Goal: Information Seeking & Learning: Learn about a topic

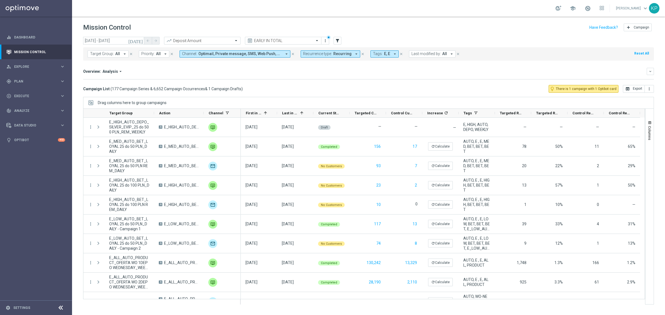
click at [452, 24] on div "Mission Control add Campaign" at bounding box center [368, 27] width 571 height 11
click at [585, 5] on span at bounding box center [588, 8] width 6 height 6
click at [490, 15] on div "school Last available data: [DATE] Batch process is scheduled to occur within t…" at bounding box center [368, 8] width 593 height 17
click at [623, 12] on link "[PERSON_NAME] keyboard_arrow_down" at bounding box center [633, 8] width 34 height 8
click at [608, 80] on div "logout Logout" at bounding box center [623, 83] width 55 height 10
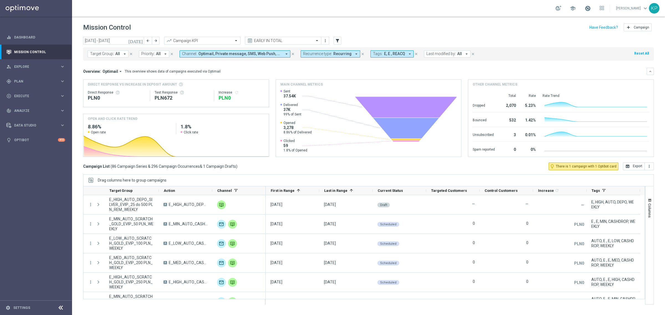
click at [585, 11] on span at bounding box center [588, 8] width 6 height 6
click at [486, 21] on header "Mission Control add Campaign" at bounding box center [368, 27] width 593 height 20
click at [118, 70] on icon "arrow_drop_down" at bounding box center [120, 71] width 5 height 5
click at [108, 81] on div "Analysis" at bounding box center [107, 80] width 33 height 8
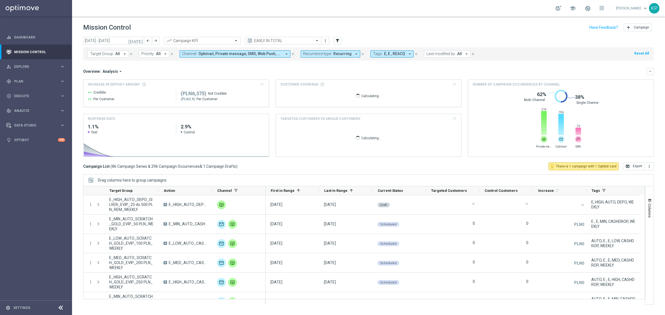
click at [347, 54] on span "Recurring" at bounding box center [342, 54] width 18 height 5
click at [322, 82] on div "Non-Recurring" at bounding box center [324, 84] width 40 height 9
click at [317, 92] on label "Recurring" at bounding box center [316, 93] width 14 height 3
click at [272, 72] on div "Overview: Analysis arrow_drop_down" at bounding box center [365, 71] width 564 height 5
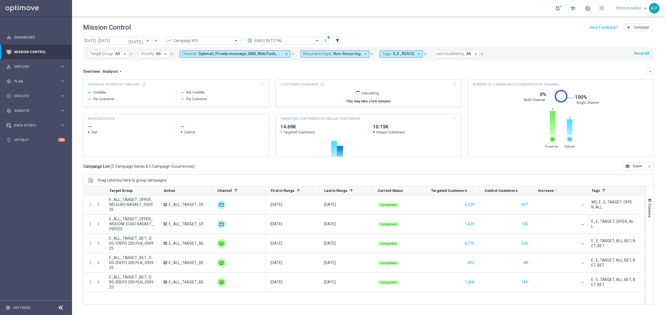
click at [143, 41] on icon "[DATE]" at bounding box center [135, 40] width 15 height 5
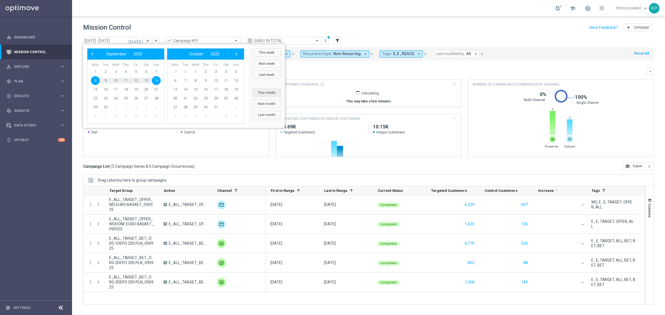
click at [272, 92] on button "This month" at bounding box center [267, 93] width 28 height 8
type input "01 Sep 2025 - 30 Sep 2025"
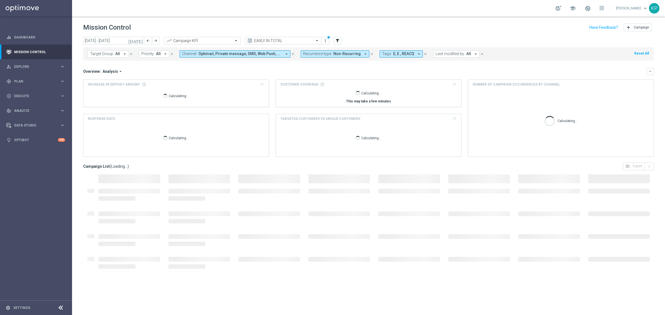
click at [366, 71] on div "Overview: Analysis arrow_drop_down" at bounding box center [365, 71] width 564 height 5
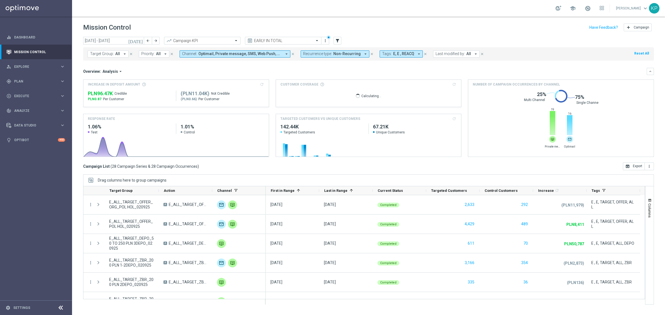
click at [527, 54] on div "Target Group: All arrow_drop_down close Priority: All arrow_drop_down close Cha…" at bounding box center [368, 53] width 571 height 13
click at [400, 56] on span "E, E , REACQ" at bounding box center [403, 54] width 21 height 5
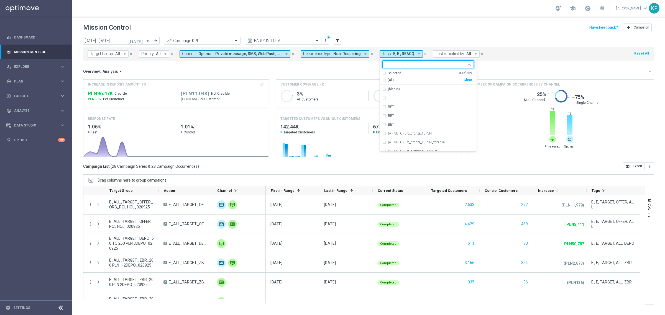
click at [388, 73] on div "Selected" at bounding box center [395, 73] width 14 height 5
click at [388, 106] on label "REACQ" at bounding box center [393, 106] width 11 height 3
click at [359, 72] on div "Overview: Analysis arrow_drop_down" at bounding box center [365, 71] width 564 height 5
